Goal: Task Accomplishment & Management: Use online tool/utility

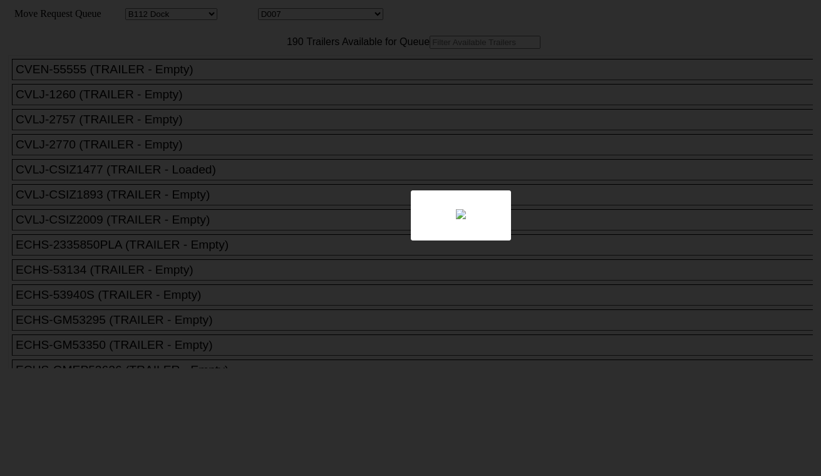
select select "121"
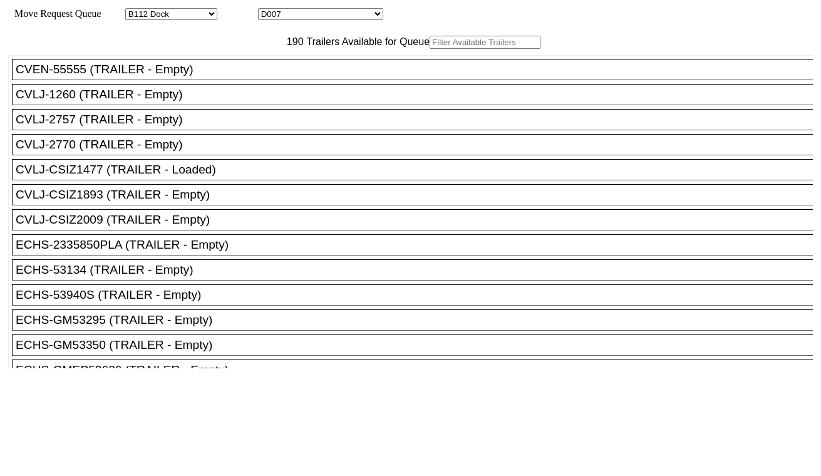
click at [312, 20] on div "Move Request Queue Area Started Torrance Lost Torrance Appt Torrance Bobtail B1…" at bounding box center [410, 14] width 805 height 12
click at [314, 19] on select "D001 D002 D003 D004 D005 D006 D007 D008 D009 D010 D011 D012 D013 D014 D015 D016…" at bounding box center [320, 14] width 125 height 12
select select "3254"
click at [269, 10] on select "D001 D002 D003 D004 D005 D006 D007 D008 D009 D010 D011 D012 D013 D014 D015 D016…" at bounding box center [320, 14] width 125 height 12
click at [430, 49] on input "text" at bounding box center [485, 42] width 111 height 13
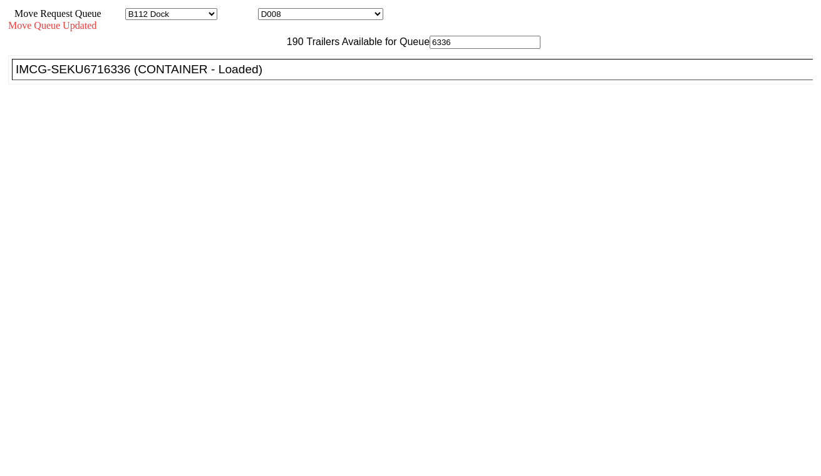
type input "6336"
click at [250, 76] on div "IMCG-SEKU6716336 (CONTAINER - Loaded)" at bounding box center [418, 70] width 805 height 14
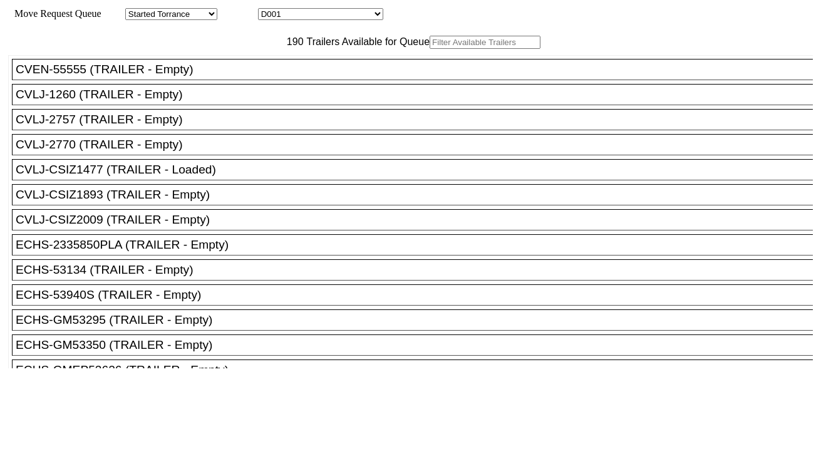
click at [430, 49] on input "text" at bounding box center [485, 42] width 111 height 13
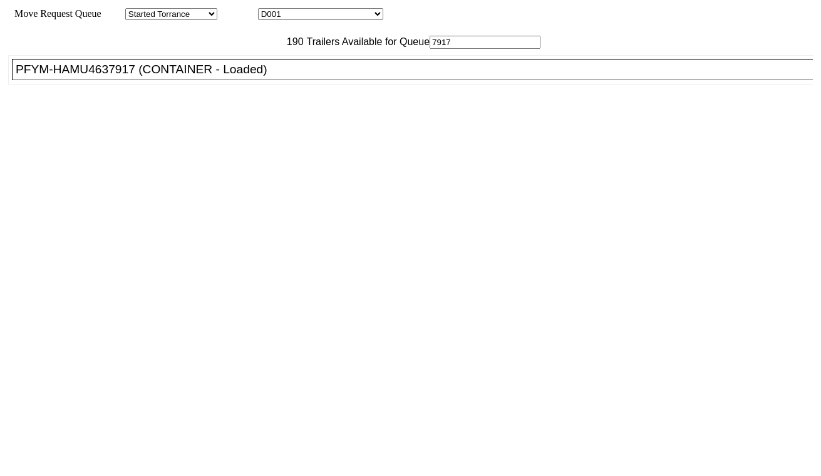
type input "7917"
click at [220, 76] on div "PFYM-HAMU4637917 (CONTAINER - Loaded)" at bounding box center [418, 70] width 805 height 14
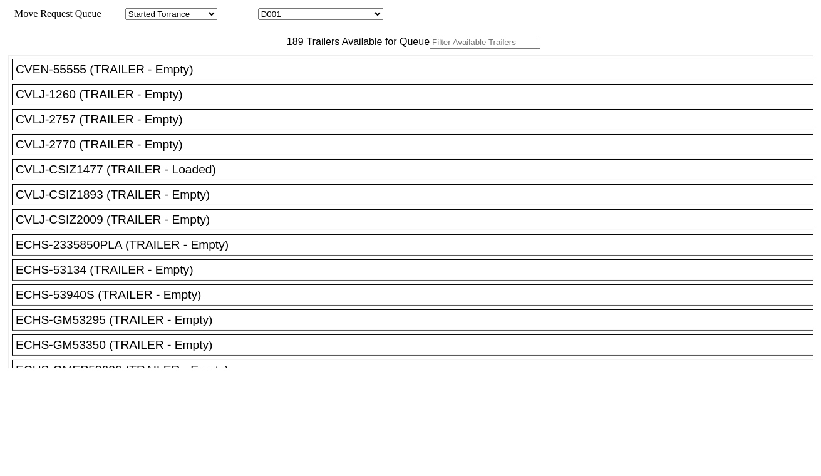
click at [430, 49] on input "text" at bounding box center [485, 42] width 111 height 13
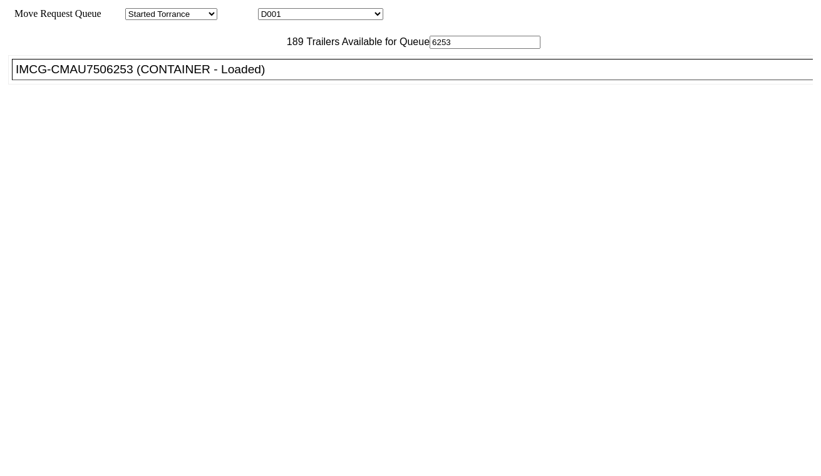
type input "6253"
click at [207, 76] on div "IMCG-CMAU7506253 (CONTAINER - Loaded)" at bounding box center [418, 70] width 805 height 14
